Goal: Transaction & Acquisition: Purchase product/service

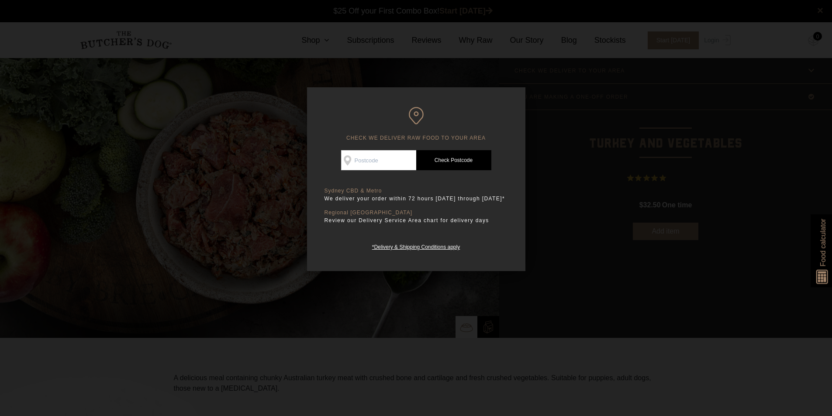
click at [509, 154] on div "CHECK WE DELIVER RAW FOOD TO YOUR AREA Good news! We deliver to your area Check…" at bounding box center [416, 179] width 218 height 184
click at [365, 153] on input "Check Availability At" at bounding box center [378, 160] width 75 height 20
click at [437, 166] on link "Check Postcode" at bounding box center [453, 160] width 75 height 20
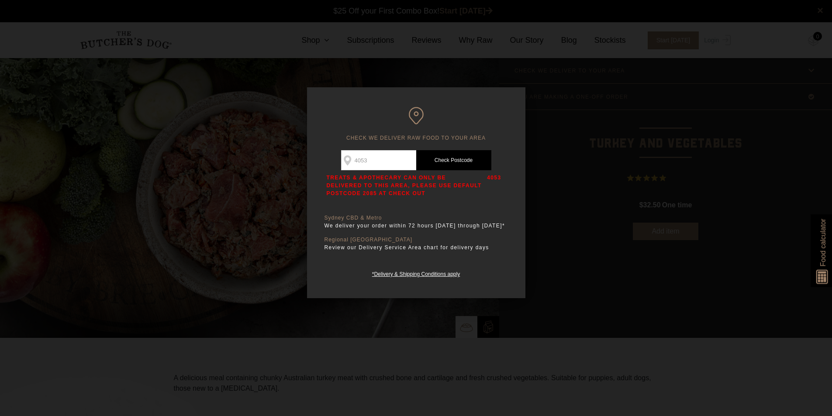
drag, startPoint x: 368, startPoint y: 163, endPoint x: 324, endPoint y: 163, distance: 44.1
click at [327, 163] on div "Check Availability At 4053 Check Postcode TREATS & APOTHECARY CAN ONLY BE DELIV…" at bounding box center [415, 173] width 183 height 47
type input "2083"
click at [461, 165] on link "Check Postcode" at bounding box center [453, 160] width 75 height 20
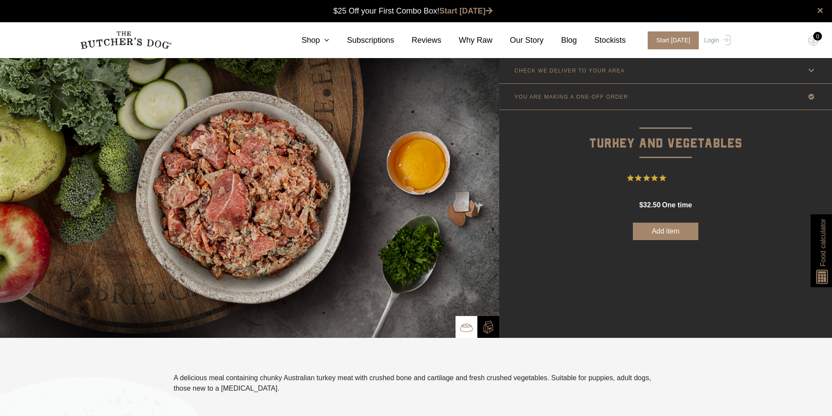
click at [329, 40] on link "Shop" at bounding box center [306, 40] width 45 height 12
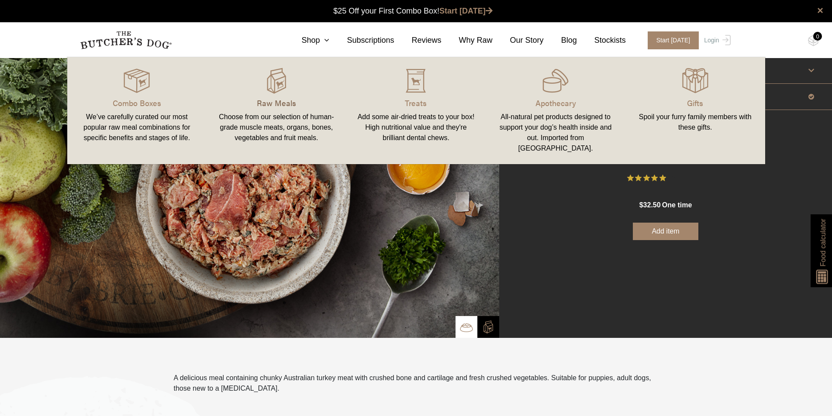
click at [283, 103] on p "Raw Meals" at bounding box center [276, 103] width 119 height 12
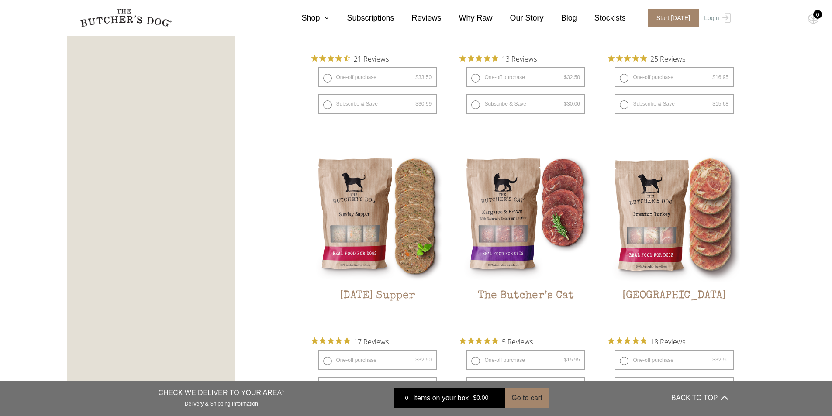
scroll to position [1222, 0]
